Goal: Download file/media

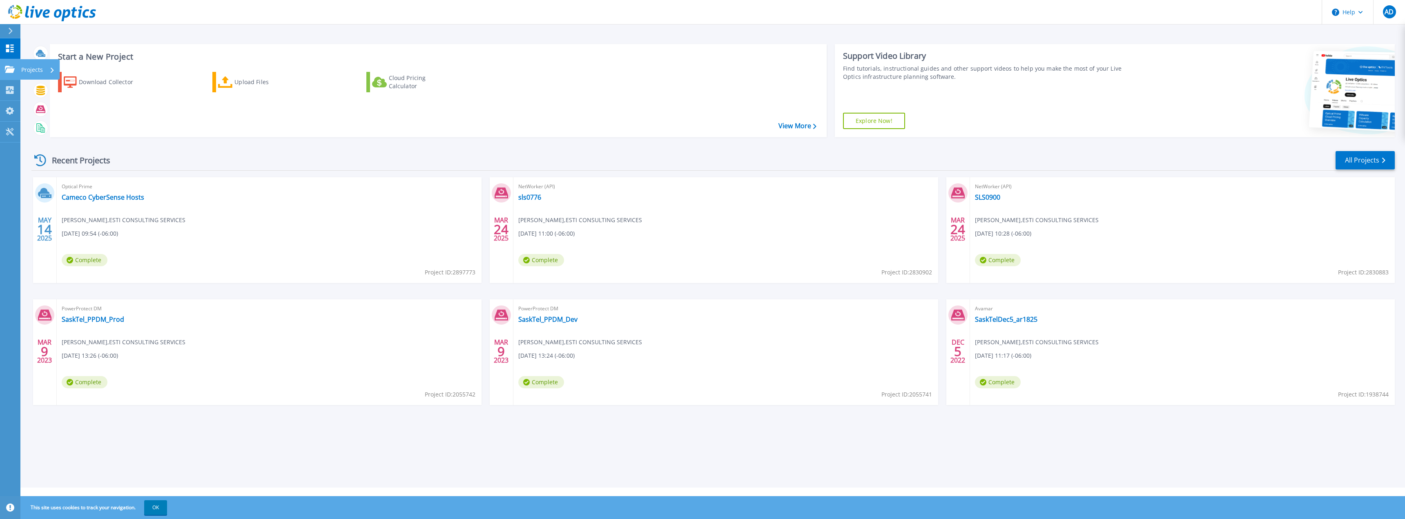
click at [11, 73] on icon at bounding box center [10, 69] width 10 height 7
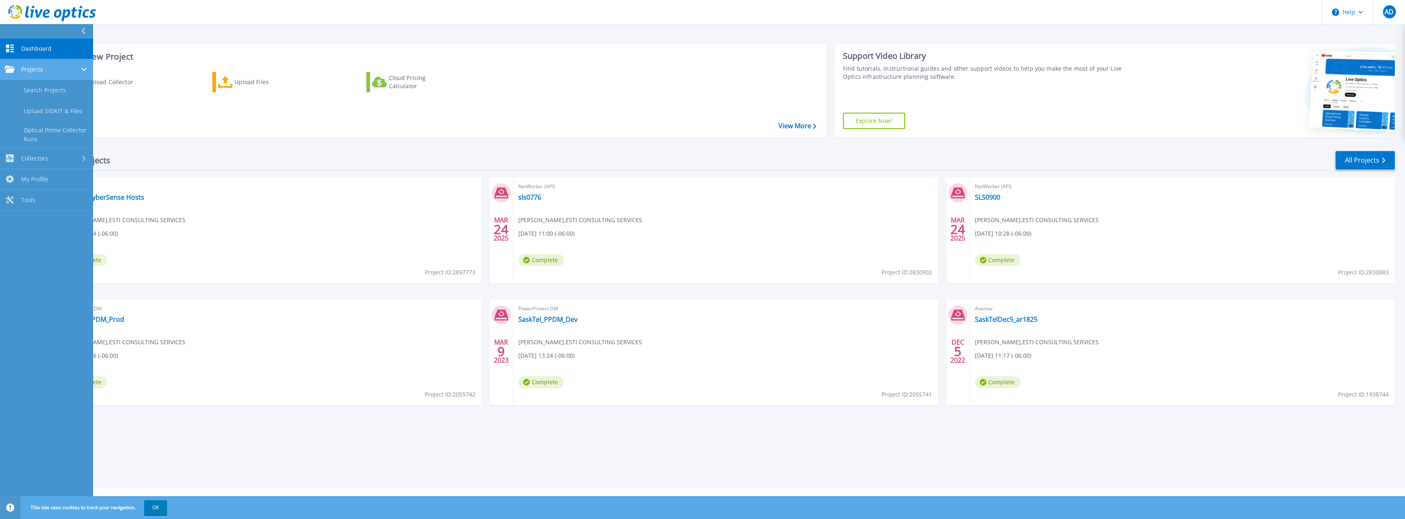
click at [56, 70] on div "Projects" at bounding box center [46, 69] width 83 height 7
click at [57, 67] on div "Projects" at bounding box center [46, 69] width 83 height 7
click at [75, 155] on div "Collectors" at bounding box center [46, 158] width 83 height 8
click at [67, 107] on link "Download Collector" at bounding box center [46, 111] width 93 height 21
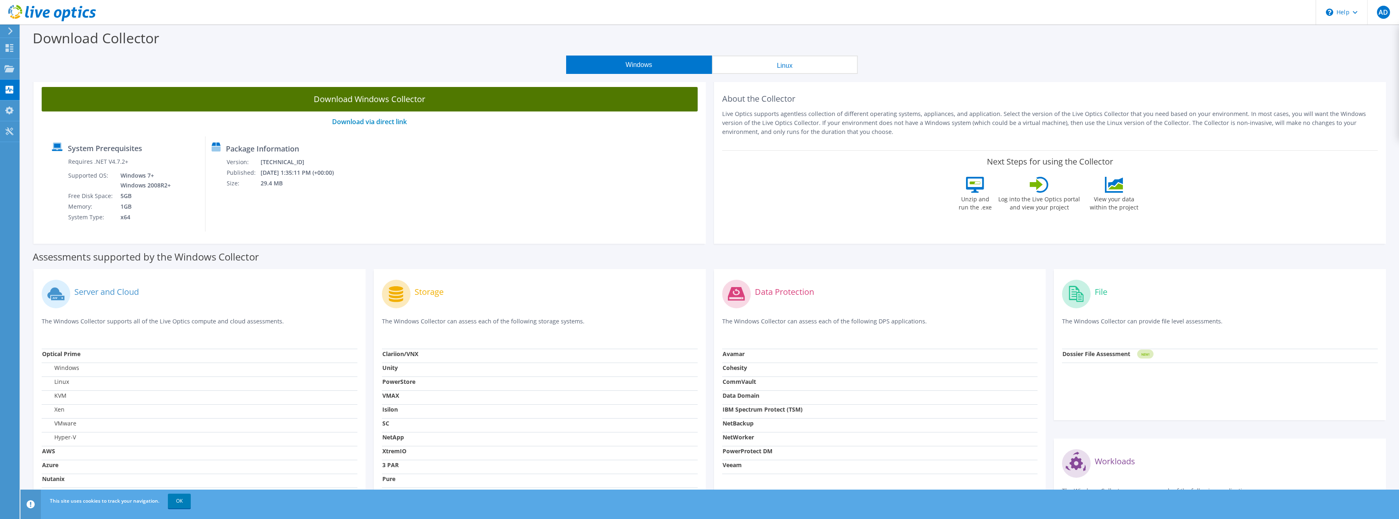
click at [402, 100] on link "Download Windows Collector" at bounding box center [370, 99] width 656 height 25
